Goal: Information Seeking & Learning: Learn about a topic

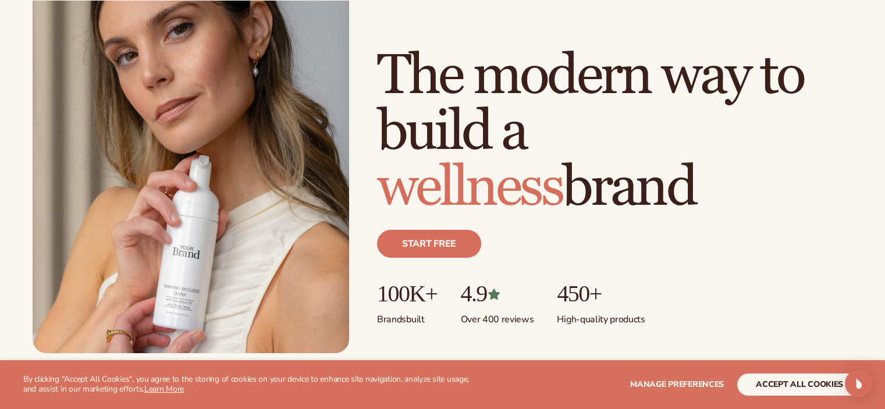
scroll to position [174, 0]
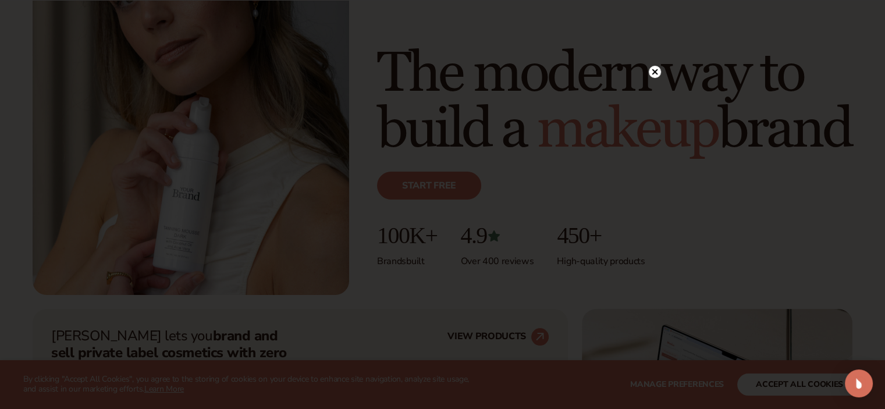
click at [658, 73] on circle at bounding box center [654, 72] width 12 height 12
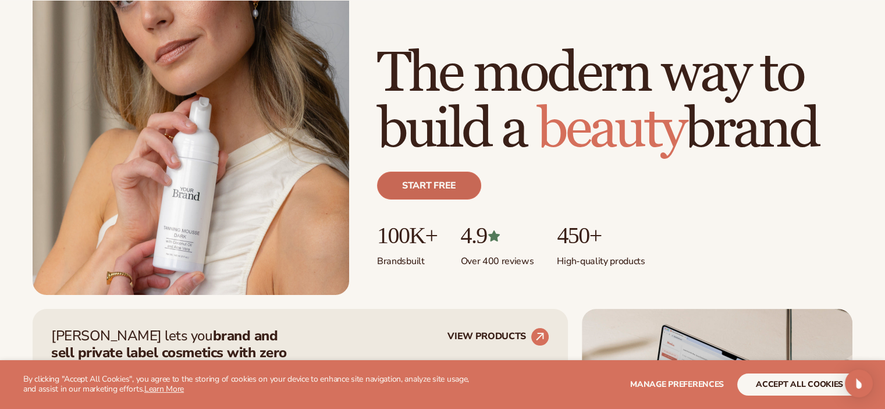
click at [449, 191] on link "Start free" at bounding box center [429, 186] width 104 height 28
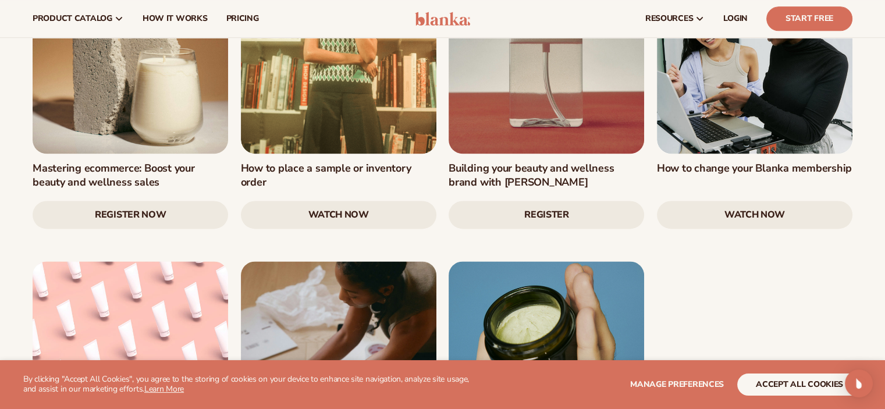
scroll to position [1454, 0]
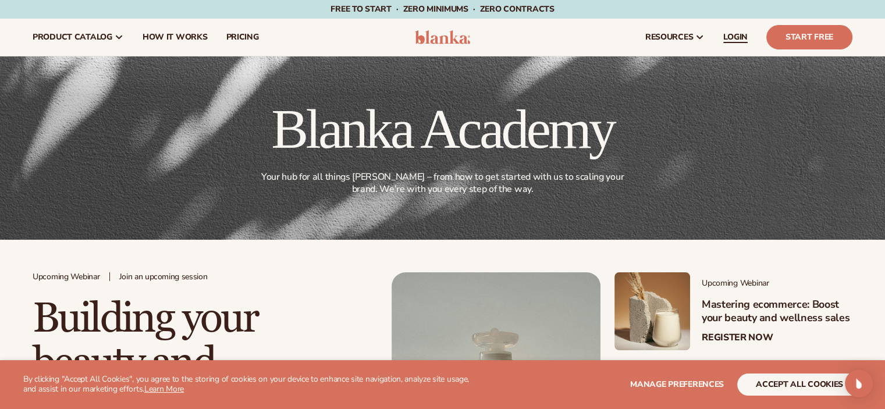
click at [728, 39] on span "LOGIN" at bounding box center [735, 37] width 24 height 9
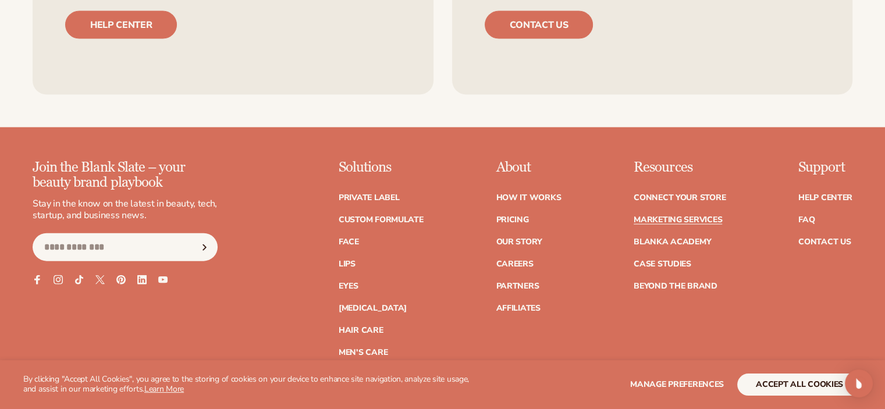
scroll to position [2617, 0]
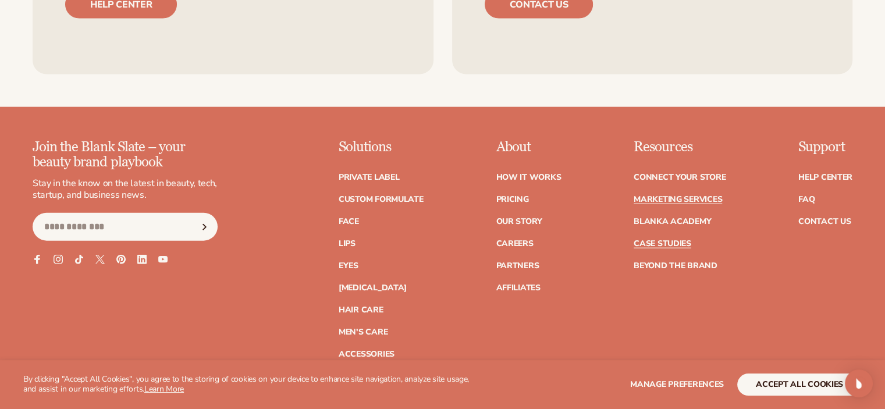
click at [657, 245] on link "Case Studies" at bounding box center [662, 244] width 58 height 8
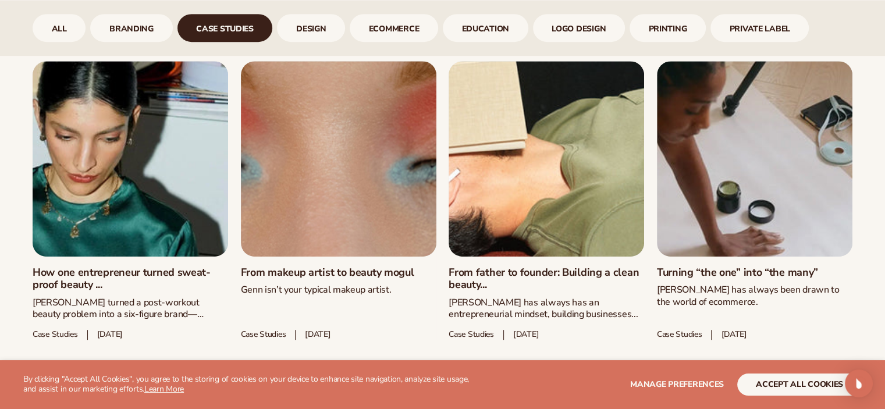
scroll to position [613, 0]
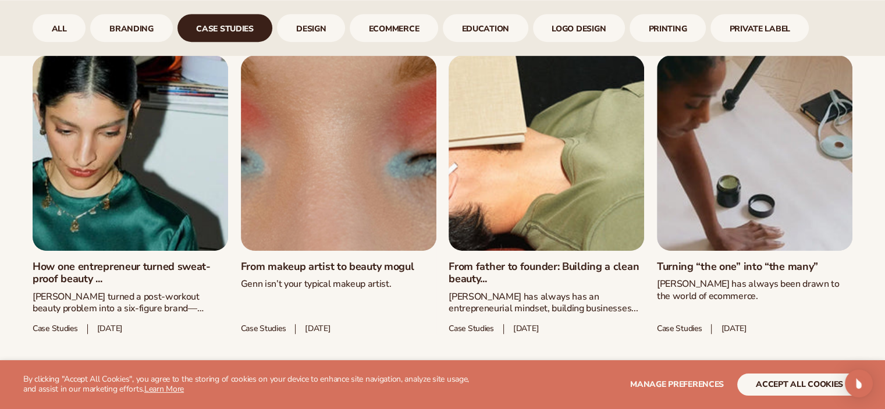
click at [521, 261] on link "From father to founder: Building a clean beauty..." at bounding box center [545, 273] width 195 height 25
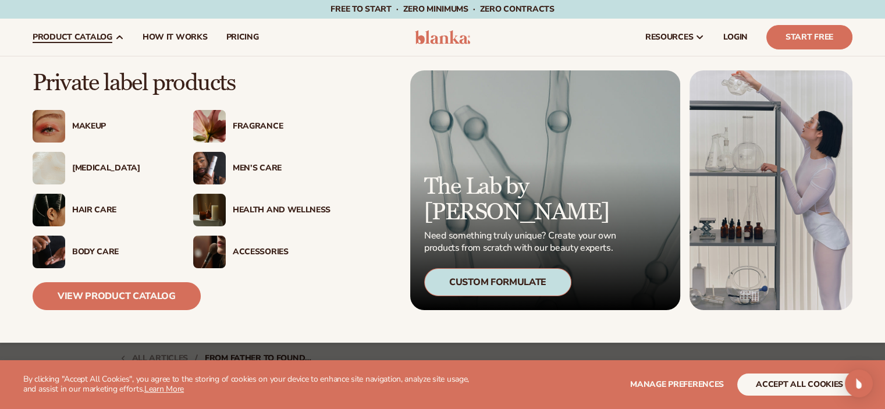
click at [102, 168] on div "Skin Care" at bounding box center [121, 168] width 98 height 10
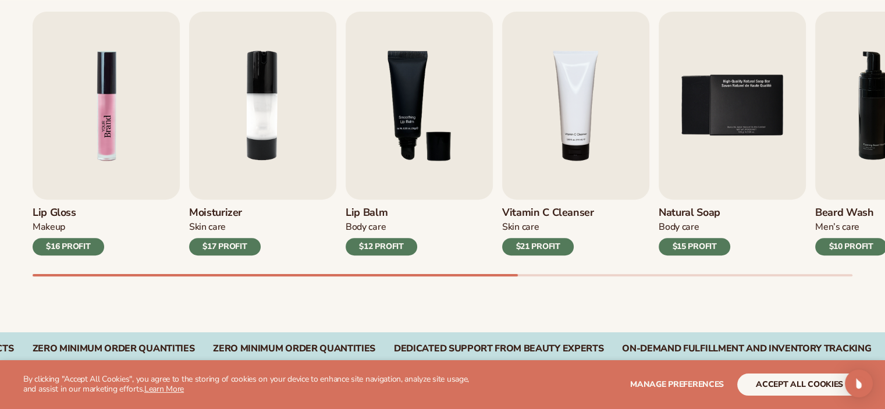
scroll to position [407, 0]
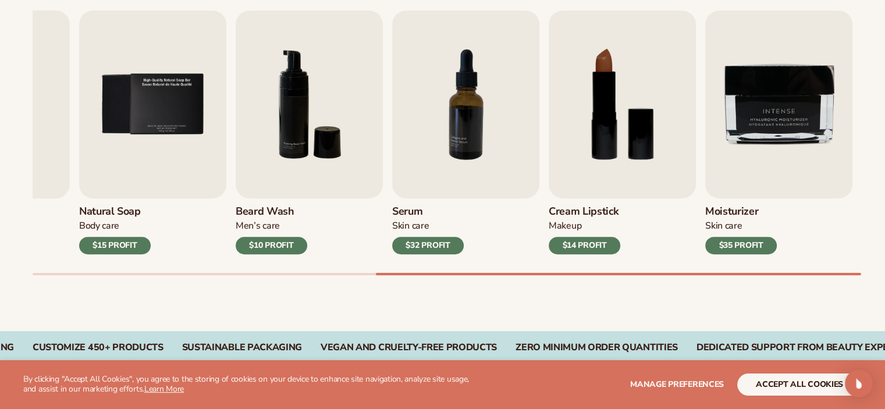
click at [863, 285] on div "Best sellers Private label products to start your beauty and self care line [DA…" at bounding box center [442, 118] width 885 height 426
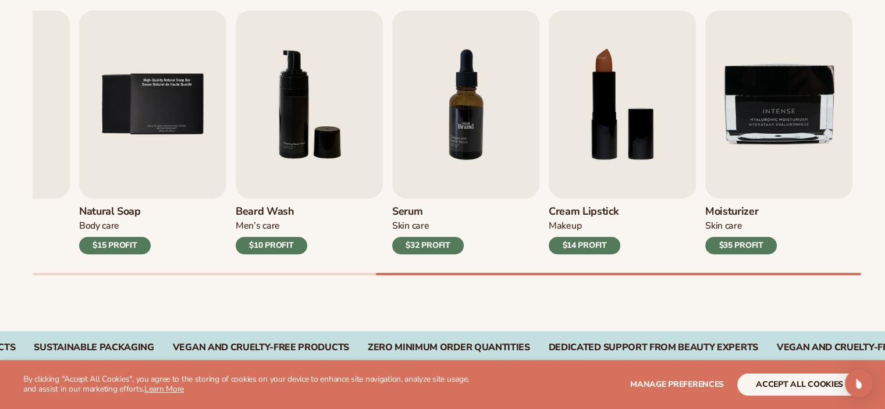
click at [475, 131] on img "7 / 9" at bounding box center [465, 104] width 147 height 188
click at [463, 138] on img "7 / 9" at bounding box center [465, 104] width 147 height 188
click at [430, 242] on div "$32 PROFIT" at bounding box center [428, 245] width 72 height 17
click at [450, 148] on img "7 / 9" at bounding box center [465, 104] width 147 height 188
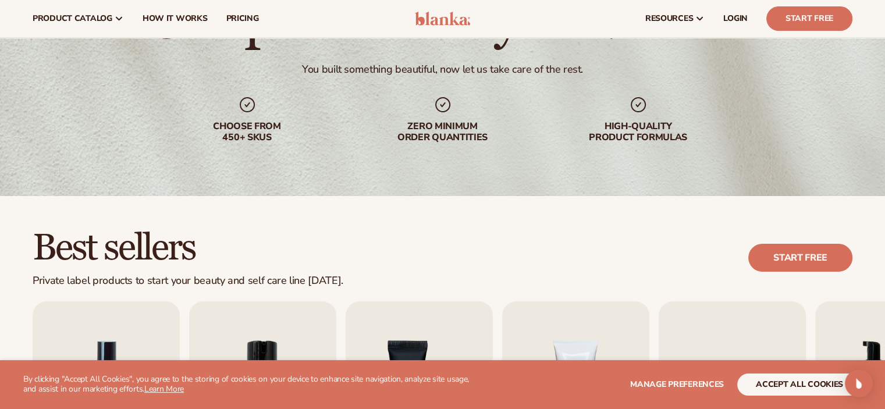
scroll to position [0, 0]
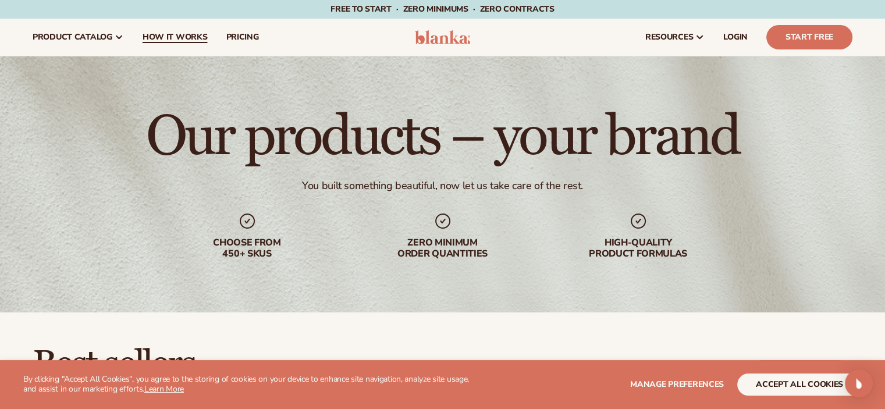
click at [162, 33] on span "How It Works" at bounding box center [174, 37] width 65 height 9
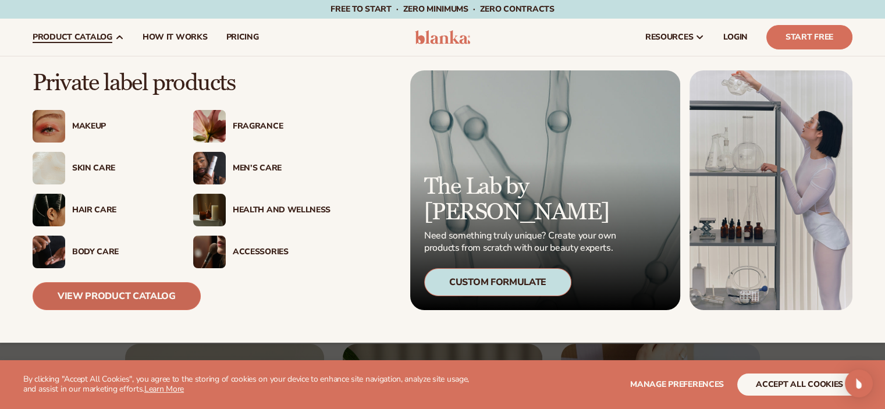
click at [126, 295] on link "View Product Catalog" at bounding box center [117, 296] width 168 height 28
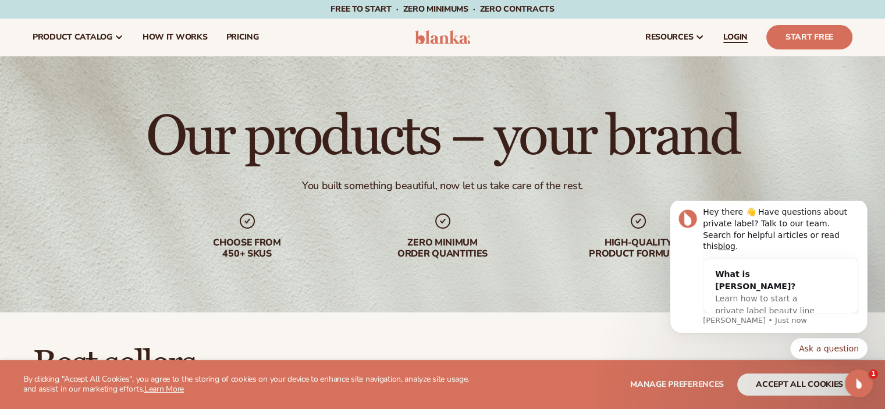
click at [730, 40] on span "LOGIN" at bounding box center [735, 37] width 24 height 9
